Goal: Task Accomplishment & Management: Use online tool/utility

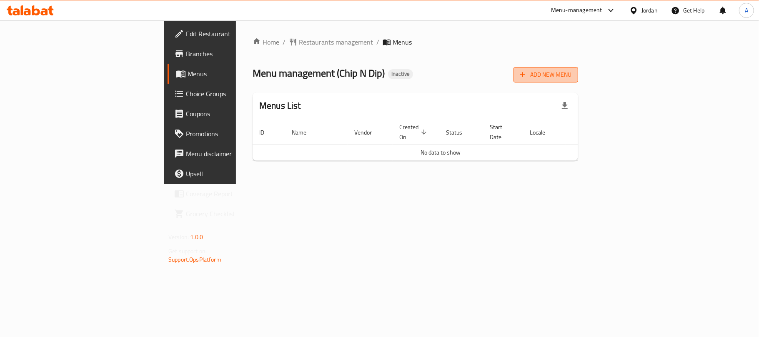
click at [572, 78] on span "Add New Menu" at bounding box center [545, 75] width 51 height 10
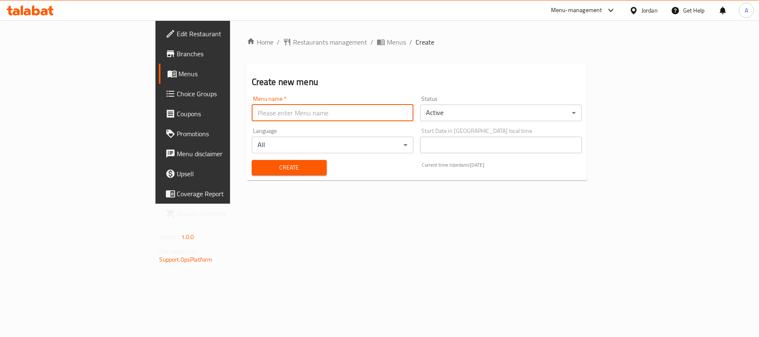
click at [347, 114] on input "text" at bounding box center [333, 113] width 162 height 17
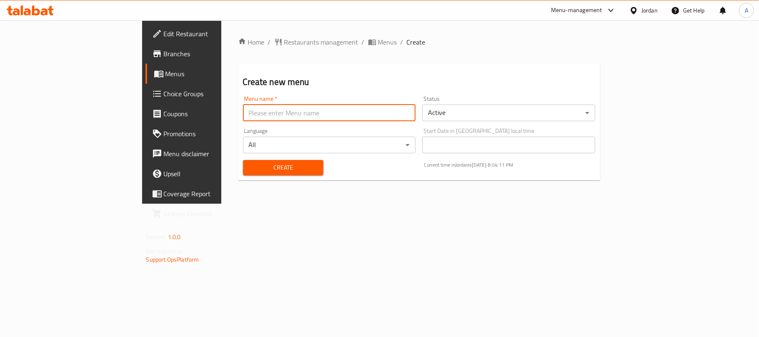
type input "Neww"
click at [250, 167] on span "Create" at bounding box center [283, 168] width 67 height 10
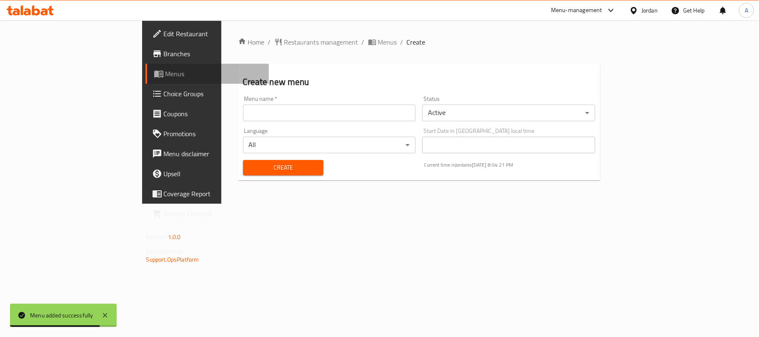
click at [166, 78] on span "Menus" at bounding box center [214, 74] width 97 height 10
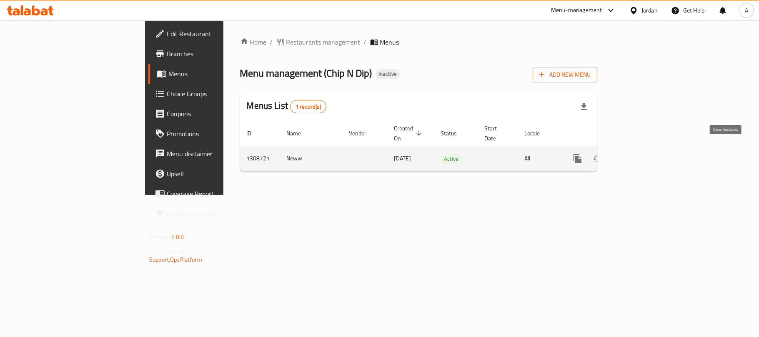
click at [643, 154] on icon "enhanced table" at bounding box center [638, 159] width 10 height 10
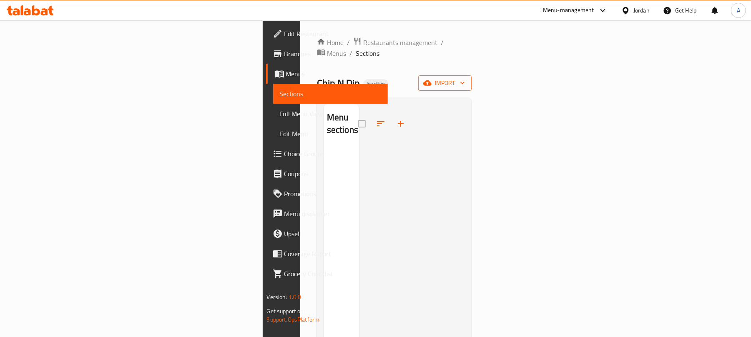
click at [472, 80] on button "import" at bounding box center [444, 82] width 53 height 15
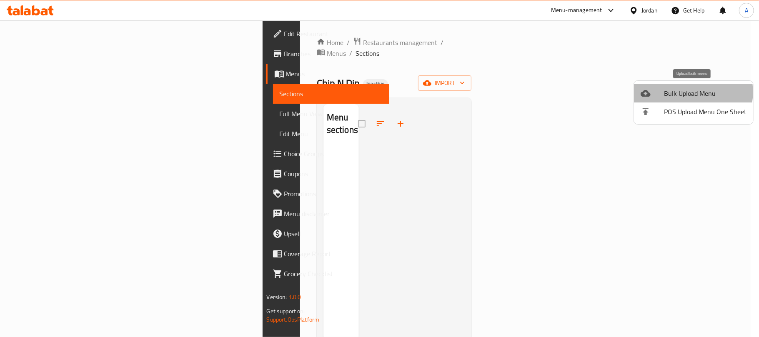
click at [689, 92] on span "Bulk Upload Menu" at bounding box center [705, 93] width 83 height 10
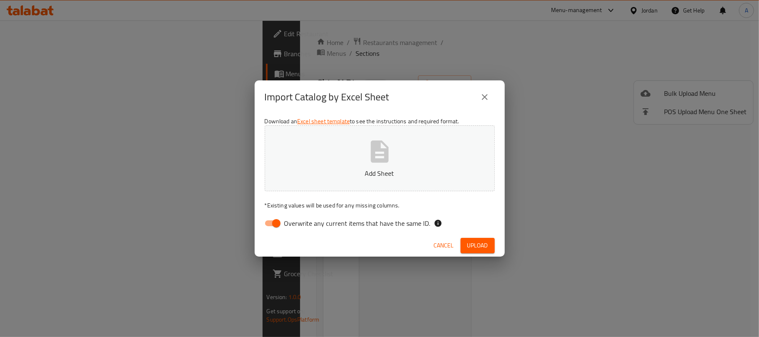
click at [373, 224] on span "Overwrite any current items that have the same ID." at bounding box center [357, 224] width 146 height 10
click at [300, 224] on input "Overwrite any current items that have the same ID." at bounding box center [277, 224] width 48 height 16
checkbox input "false"
click at [366, 169] on p "Add Sheet" at bounding box center [380, 173] width 204 height 10
click at [478, 251] on button "Upload" at bounding box center [478, 245] width 34 height 15
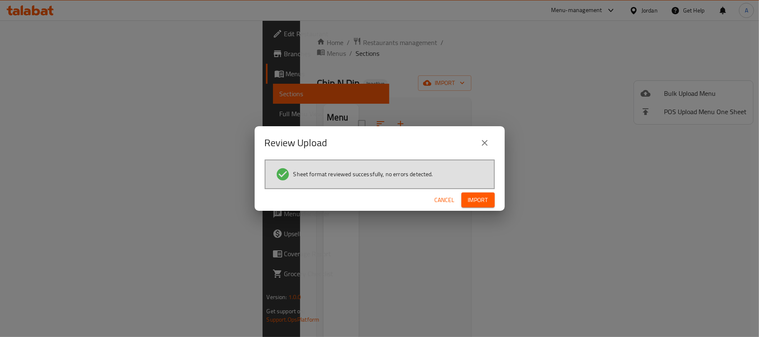
click at [484, 201] on span "Import" at bounding box center [478, 200] width 20 height 10
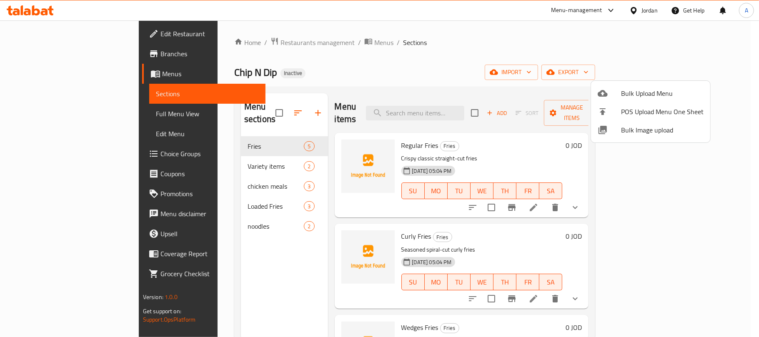
click at [90, 118] on div at bounding box center [379, 168] width 759 height 337
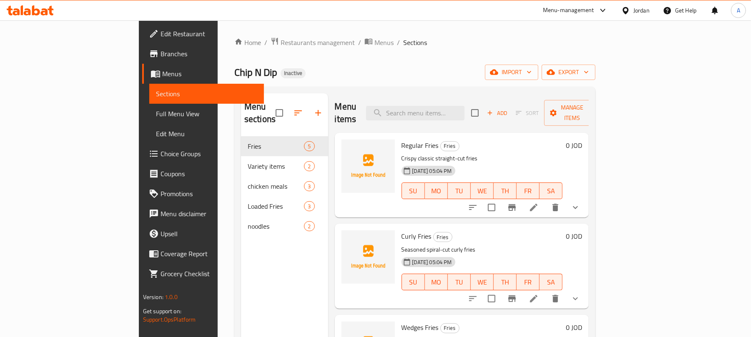
click at [156, 118] on span "Full Menu View" at bounding box center [207, 114] width 102 height 10
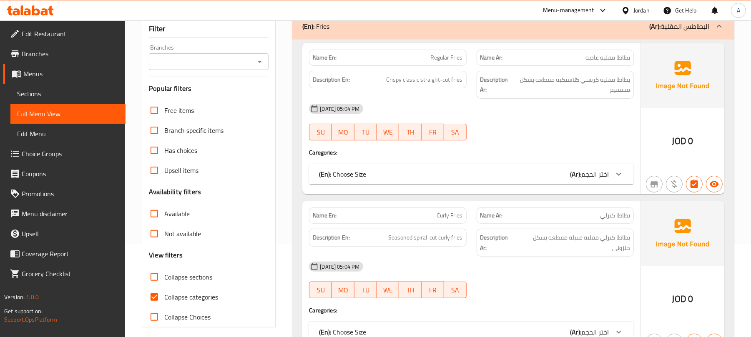
scroll to position [111, 0]
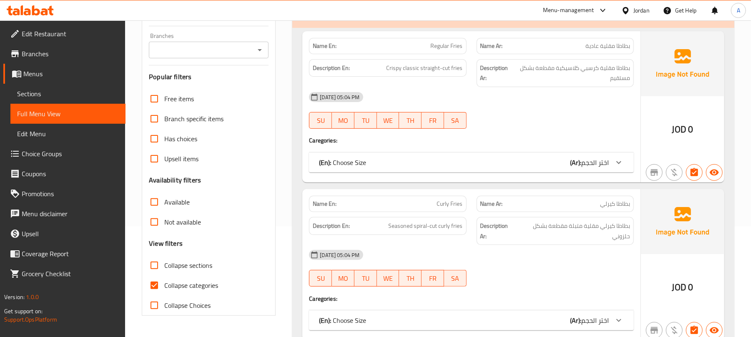
click at [202, 273] on label "Collapse sections" at bounding box center [178, 266] width 68 height 20
click at [164, 273] on input "Collapse sections" at bounding box center [154, 266] width 20 height 20
checkbox input "true"
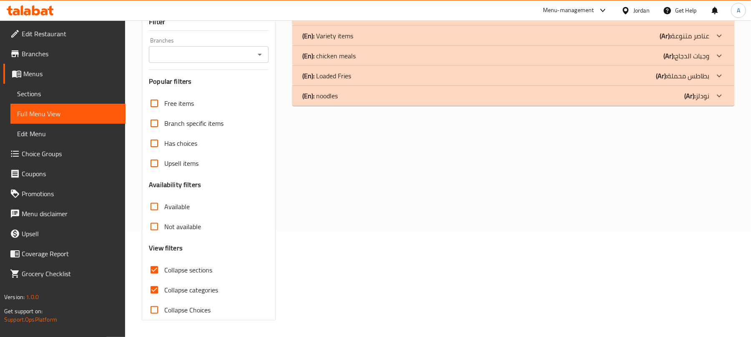
scroll to position [107, 0]
click at [203, 286] on span "Collapse categories" at bounding box center [191, 290] width 54 height 10
click at [164, 286] on input "Collapse categories" at bounding box center [154, 290] width 20 height 20
checkbox input "false"
click at [197, 272] on span "Collapse sections" at bounding box center [188, 270] width 48 height 10
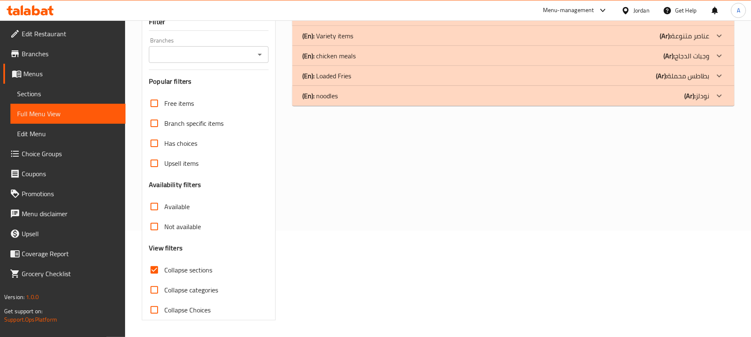
click at [164, 272] on input "Collapse sections" at bounding box center [154, 270] width 20 height 20
checkbox input "false"
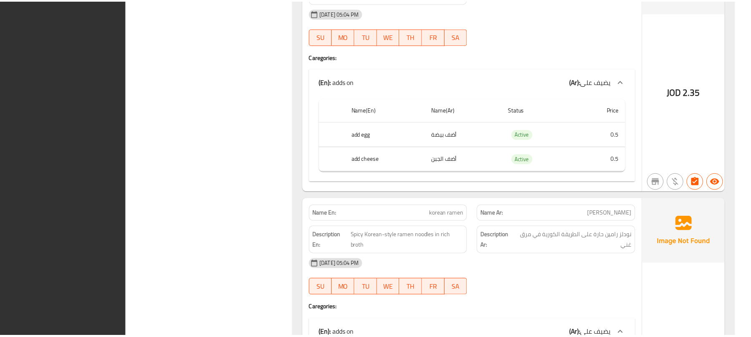
scroll to position [2921, 0]
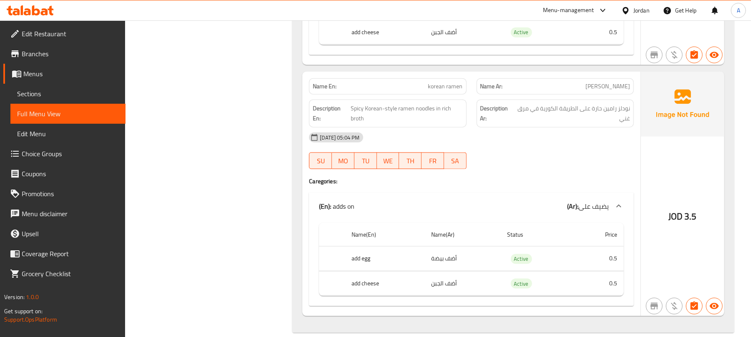
click at [636, 13] on div "Jordan" at bounding box center [641, 10] width 16 height 9
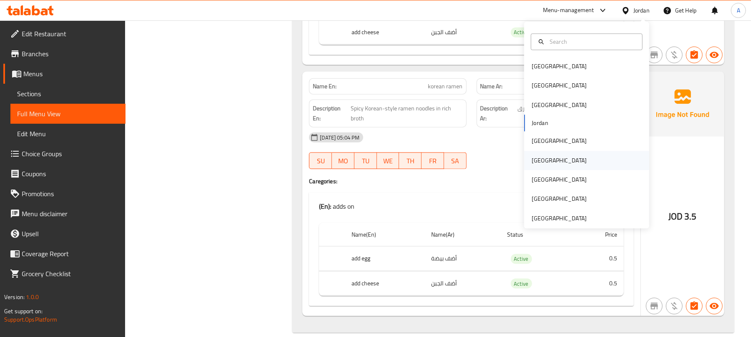
click at [547, 161] on div "Oman" at bounding box center [586, 160] width 125 height 19
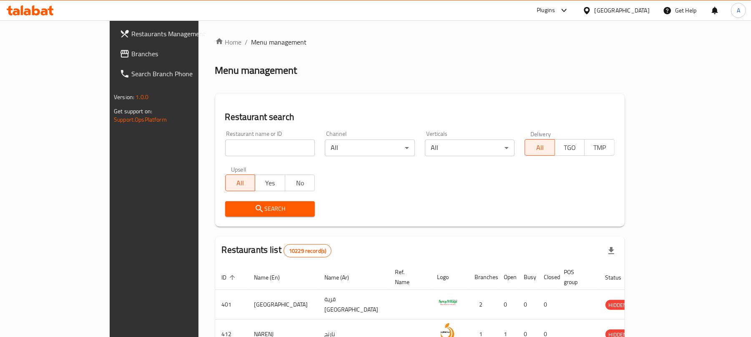
click at [131, 58] on span "Branches" at bounding box center [179, 54] width 97 height 10
